Goal: Connect with others: Connect with other users

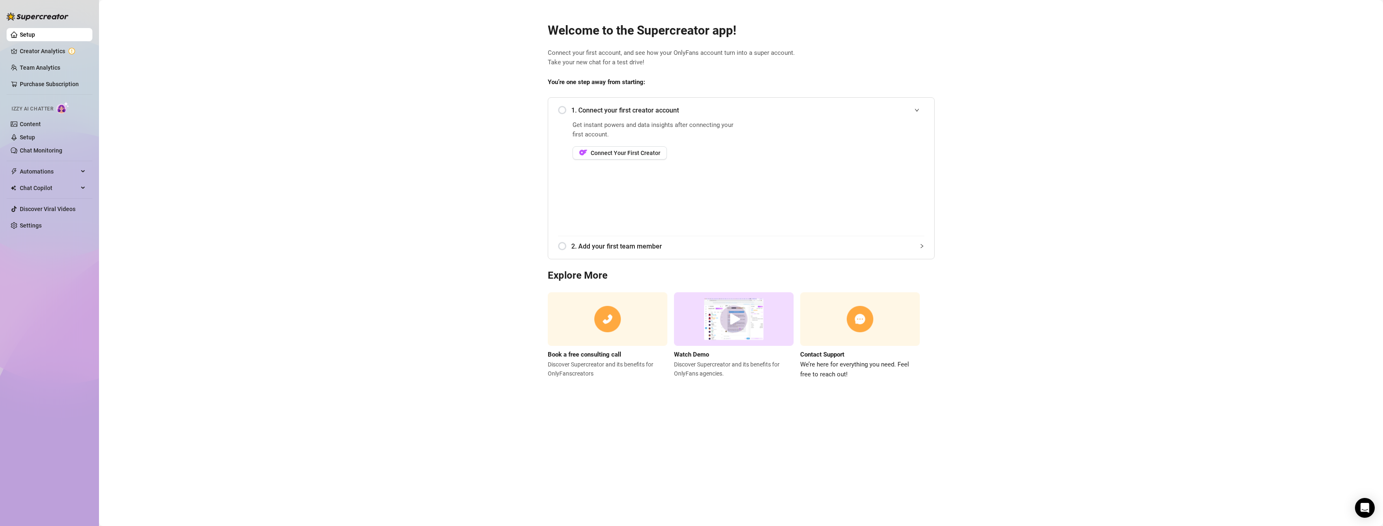
click at [589, 111] on span "1. Connect your first creator account" at bounding box center [747, 110] width 353 height 10
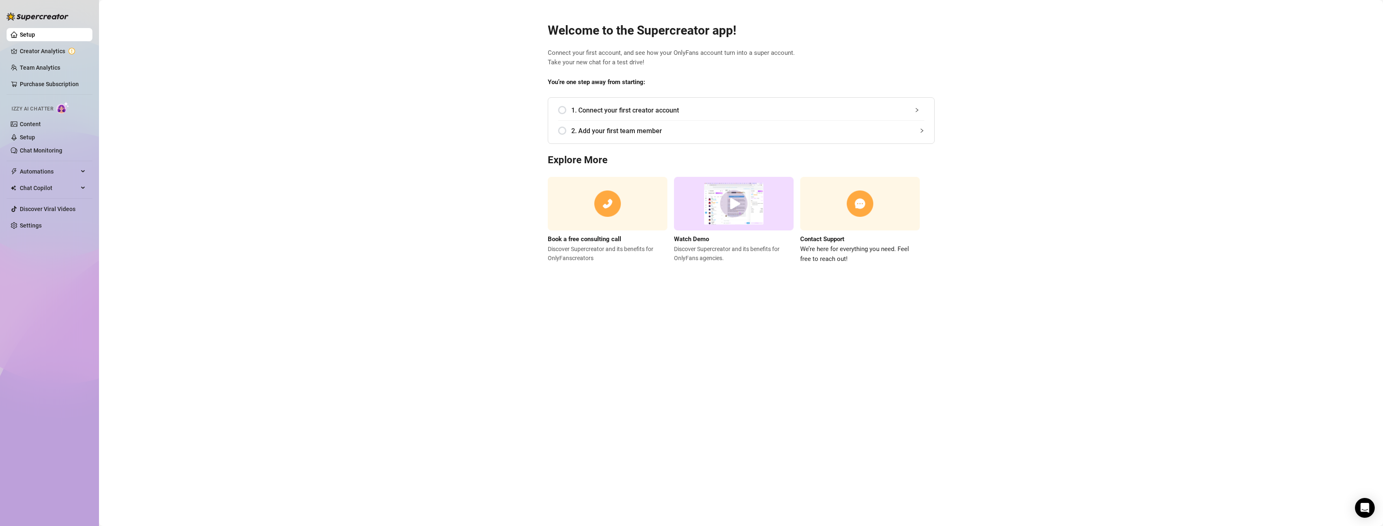
click at [563, 109] on div "1. Connect your first creator account" at bounding box center [741, 110] width 366 height 20
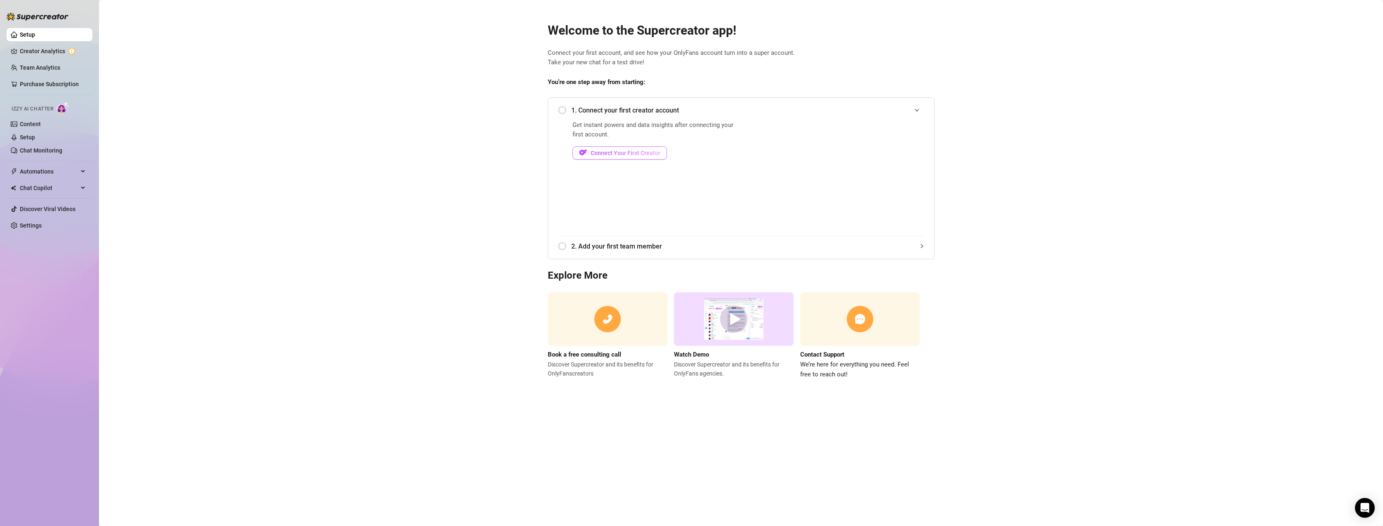
click at [651, 151] on span "Connect Your First Creator" at bounding box center [625, 153] width 70 height 7
click at [563, 109] on div "1. Connect your first creator account" at bounding box center [741, 110] width 366 height 20
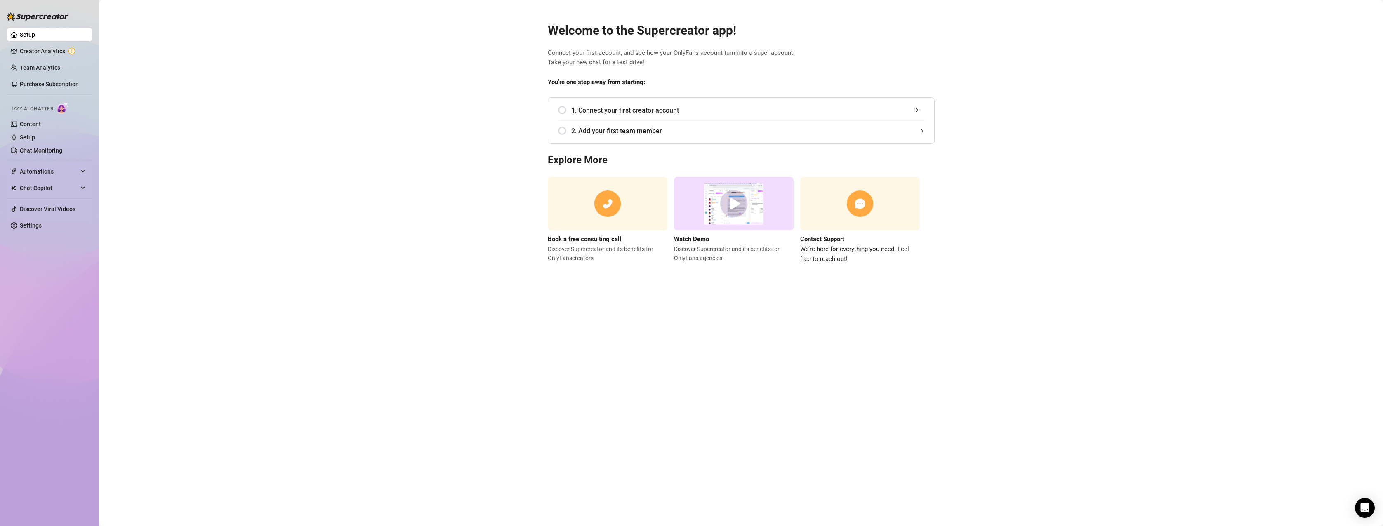
click at [588, 111] on span "1. Connect your first creator account" at bounding box center [747, 110] width 353 height 10
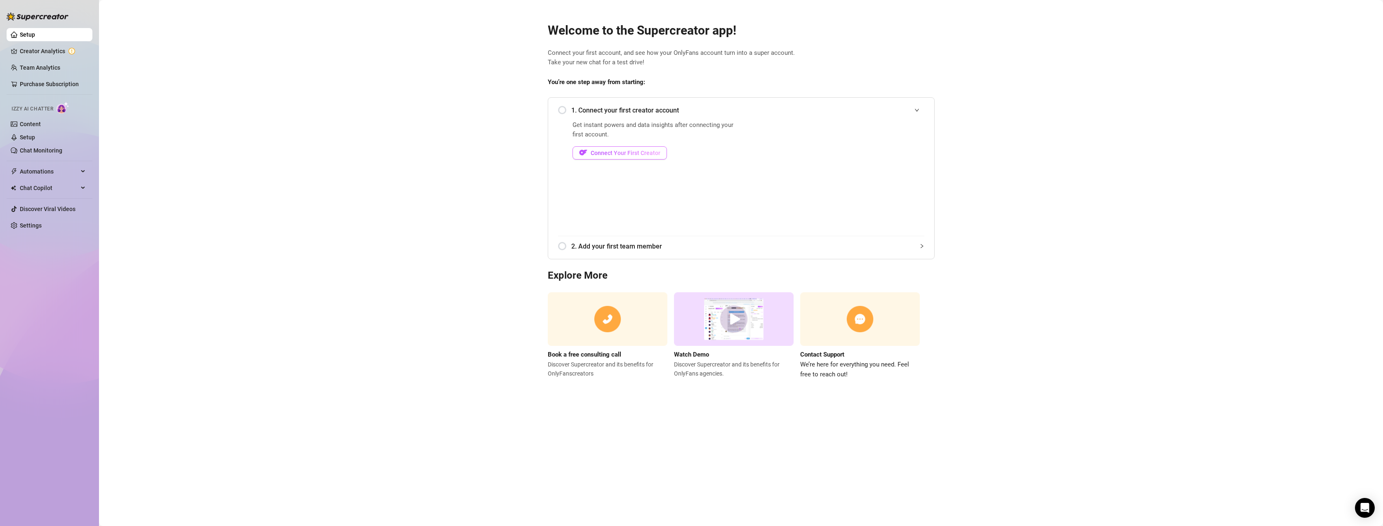
click at [595, 148] on button "Connect Your First Creator" at bounding box center [619, 152] width 94 height 13
